Goal: Contribute content: Add original content to the website for others to see

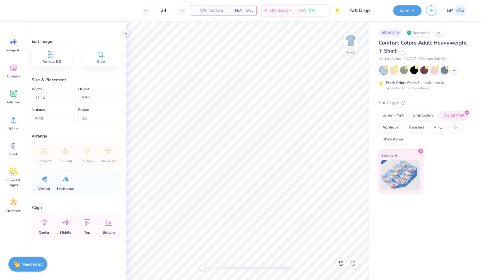
click at [11, 96] on icon at bounding box center [13, 93] width 7 height 7
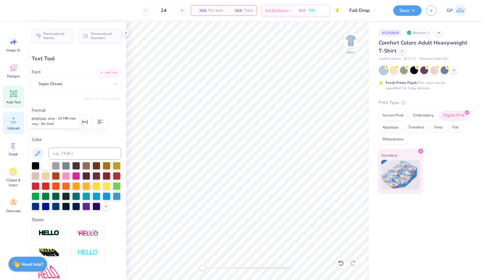
click at [17, 120] on icon at bounding box center [13, 119] width 9 height 9
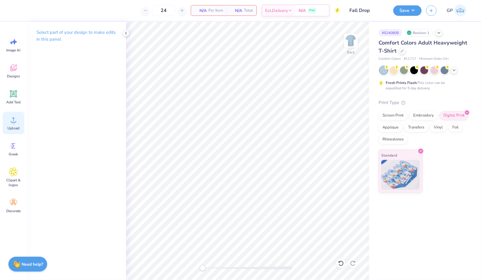
click at [8, 123] on div "Upload" at bounding box center [14, 123] width 22 height 22
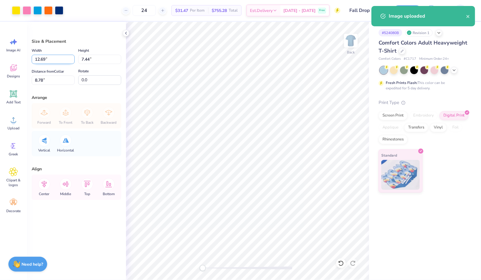
click at [48, 57] on input "12.69" at bounding box center [53, 59] width 43 height 9
click at [48, 57] on input "12.691" at bounding box center [53, 59] width 43 height 9
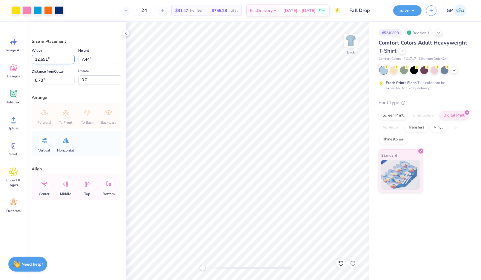
click at [48, 57] on input "12.691" at bounding box center [53, 59] width 43 height 9
type input "12.00"
type input "7.03"
click at [52, 78] on input "8.98" at bounding box center [53, 80] width 43 height 9
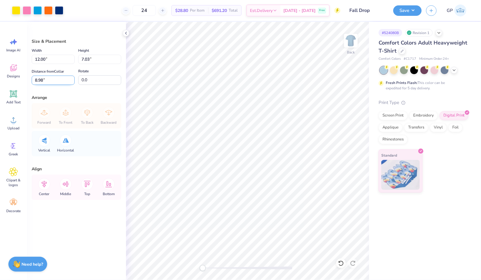
click at [52, 78] on input "8.98" at bounding box center [53, 80] width 43 height 9
type input "3"
click at [406, 8] on button "Save" at bounding box center [408, 9] width 28 height 10
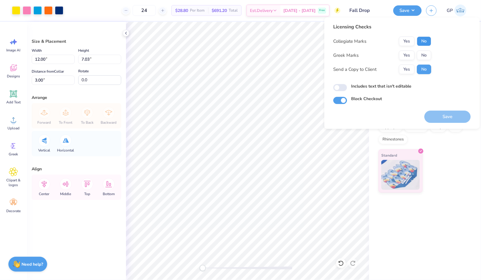
click at [423, 40] on button "No" at bounding box center [424, 41] width 14 height 10
click at [409, 54] on button "Yes" at bounding box center [407, 56] width 16 height 10
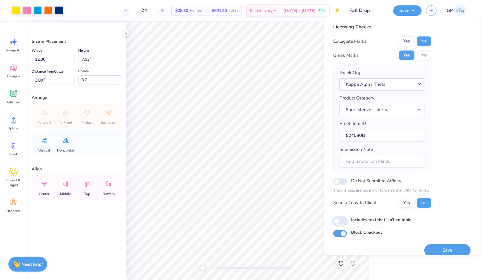
click at [341, 218] on input "Includes text that isn't editable" at bounding box center [341, 221] width 14 height 7
checkbox input "true"
click at [463, 244] on button "Save" at bounding box center [448, 250] width 46 height 12
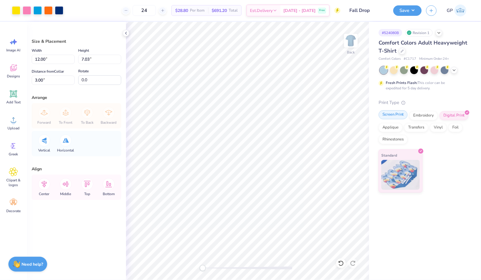
click at [387, 117] on div "Screen Print" at bounding box center [393, 114] width 29 height 9
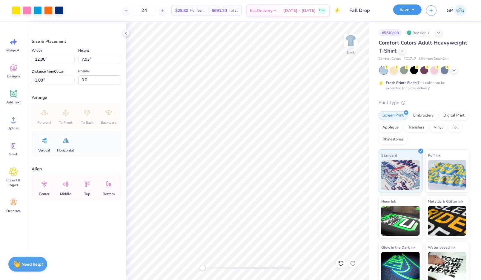
click at [406, 13] on button "Save" at bounding box center [408, 9] width 28 height 10
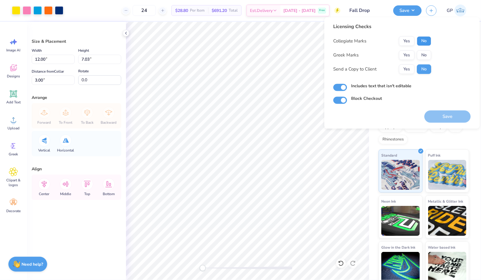
click at [422, 43] on button "No" at bounding box center [424, 41] width 14 height 10
click at [413, 53] on button "Yes" at bounding box center [407, 56] width 16 height 10
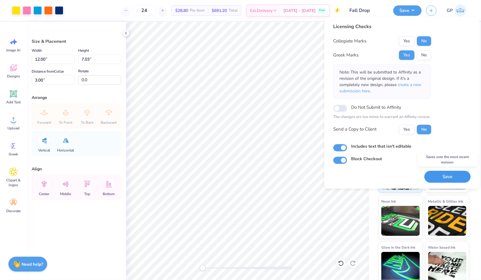
click at [446, 178] on button "Save" at bounding box center [448, 177] width 46 height 12
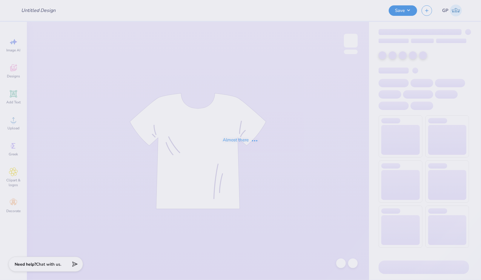
type input "[PERSON_NAME] : marketing"
